Goal: Task Accomplishment & Management: Manage account settings

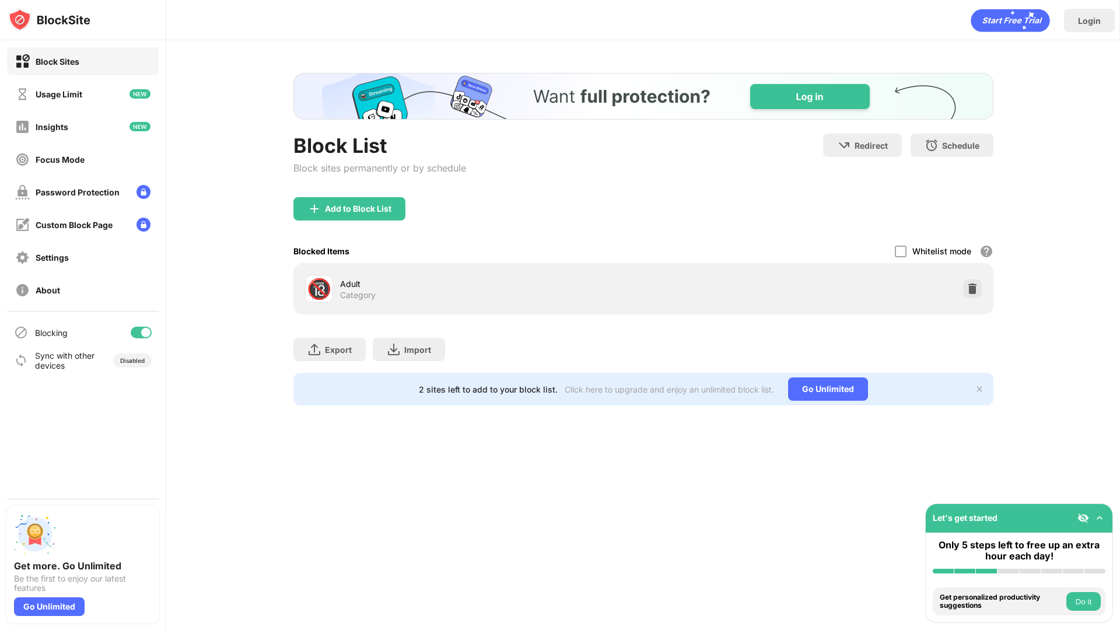
click at [405, 205] on div "Add to Block List" at bounding box center [643, 218] width 700 height 42
click at [395, 207] on div "Add to Block List" at bounding box center [349, 208] width 112 height 23
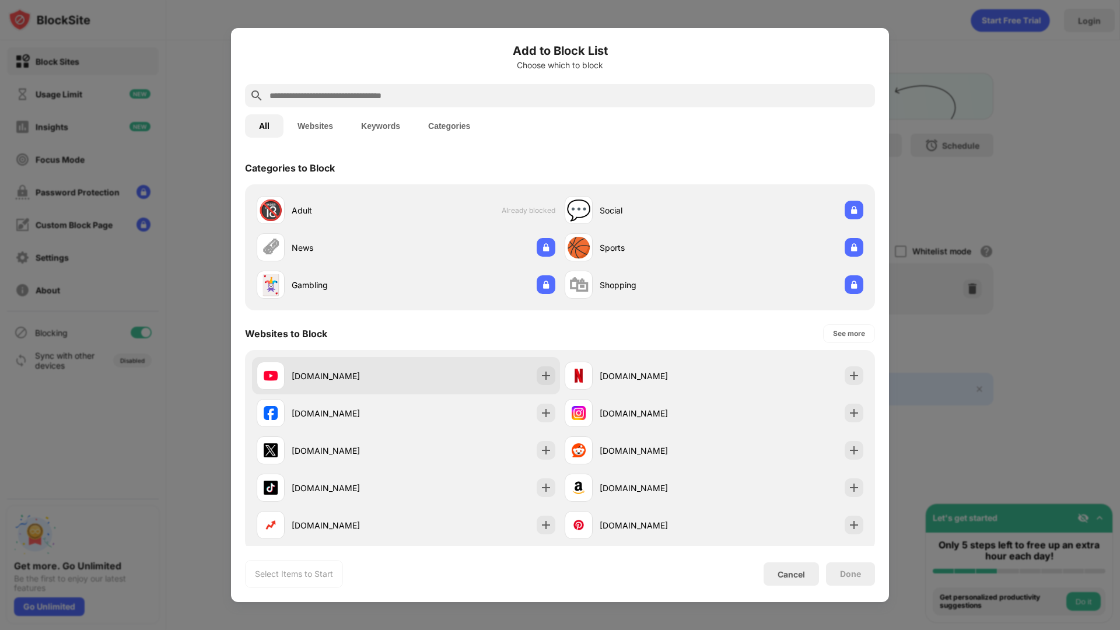
click at [440, 362] on div "[DOMAIN_NAME]" at bounding box center [406, 375] width 308 height 37
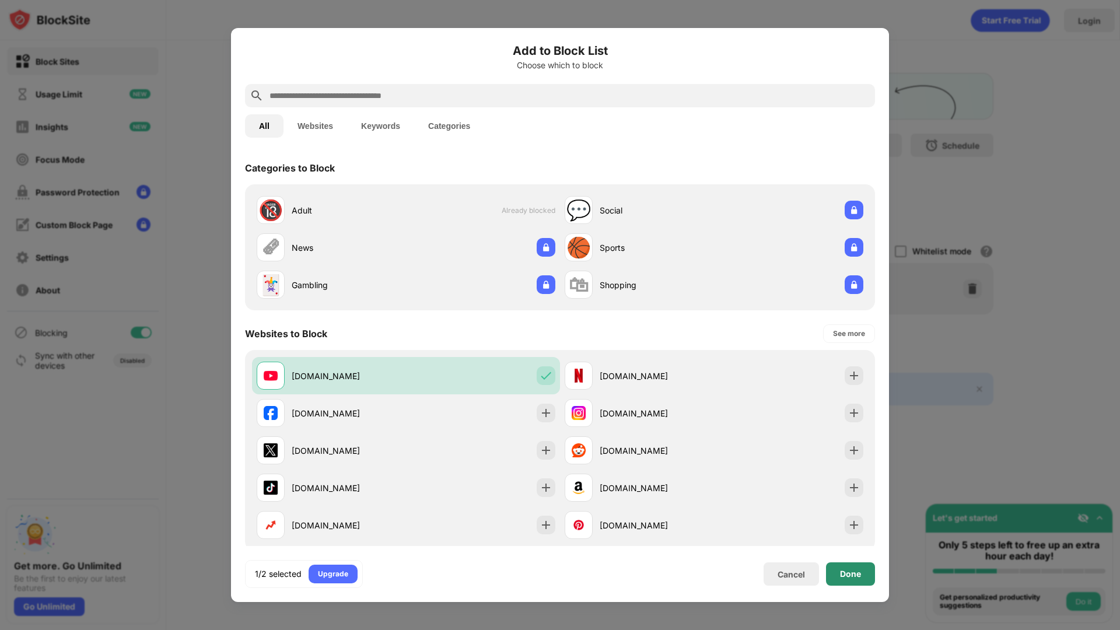
click at [850, 564] on div "Done" at bounding box center [850, 573] width 49 height 23
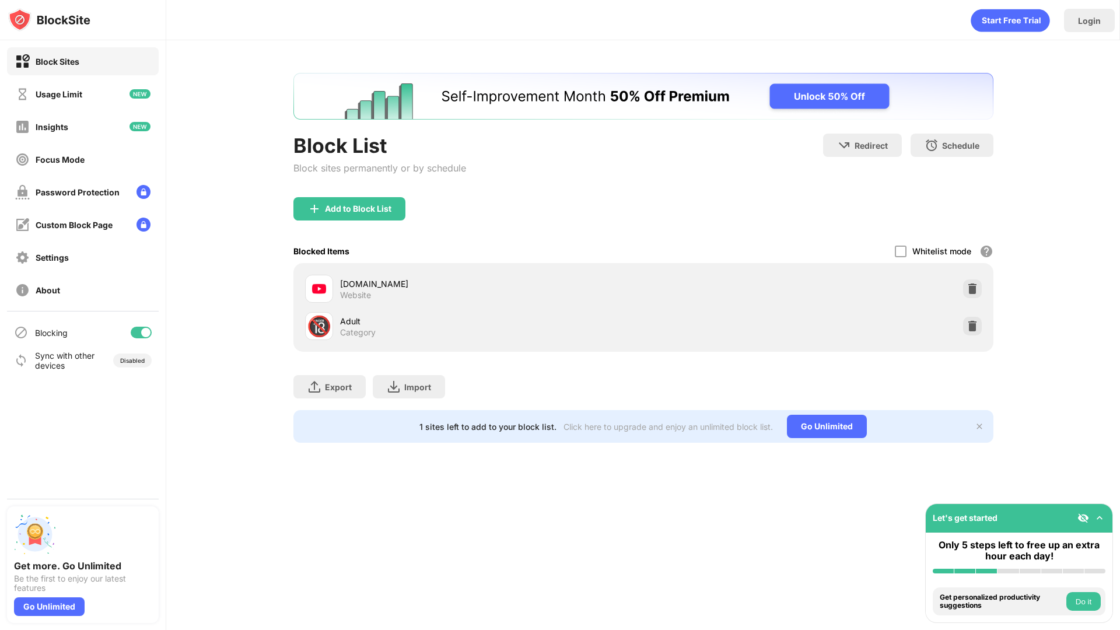
click at [969, 298] on div "[DOMAIN_NAME] Website" at bounding box center [643, 288] width 686 height 37
click at [970, 289] on img at bounding box center [973, 289] width 12 height 12
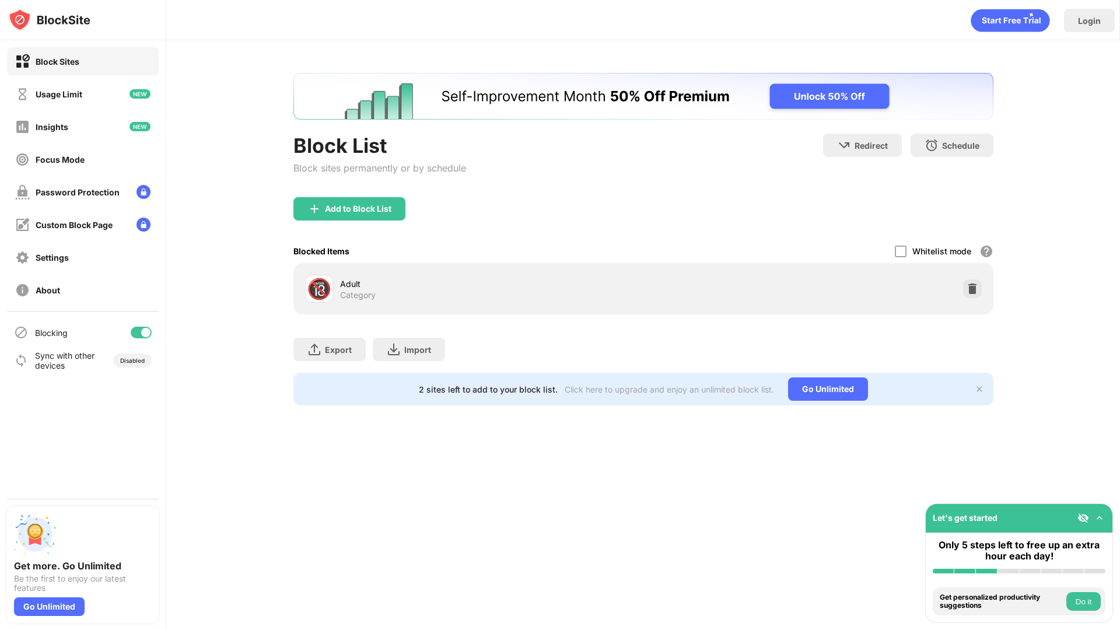
click at [341, 219] on div "Add to Block List" at bounding box center [349, 208] width 112 height 23
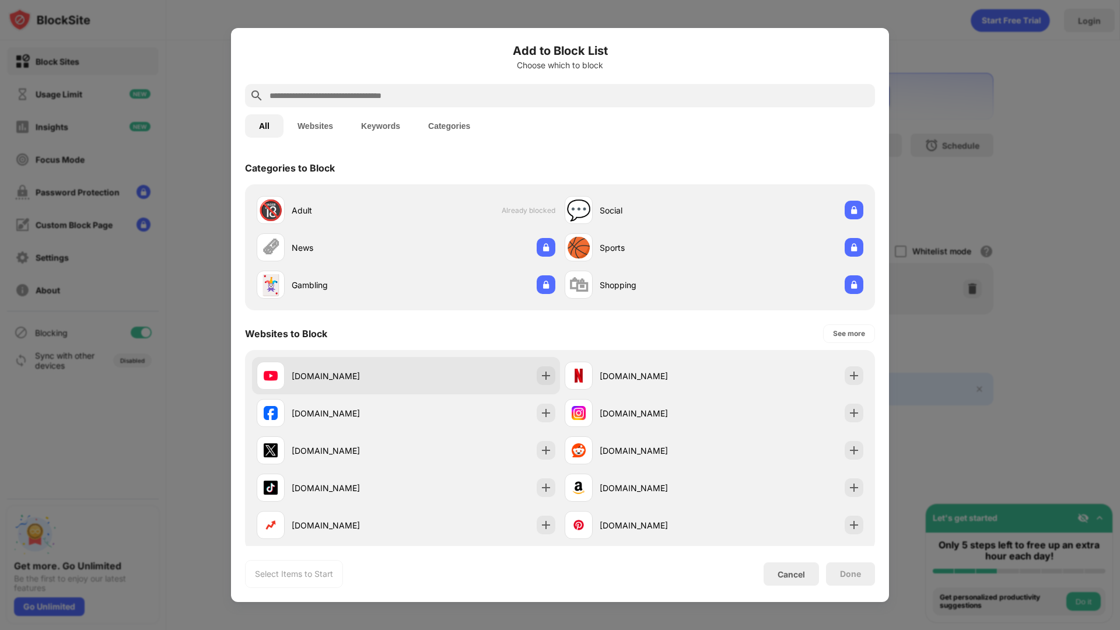
click at [450, 369] on div "[DOMAIN_NAME]" at bounding box center [406, 375] width 308 height 37
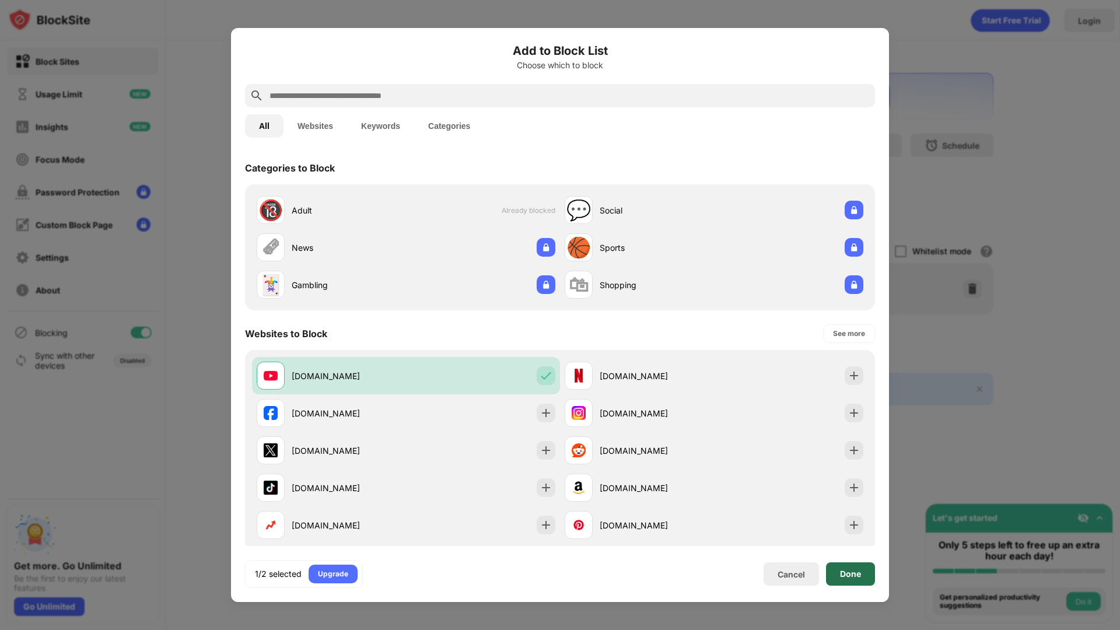
click at [864, 576] on div "Done" at bounding box center [850, 573] width 49 height 23
